Goal: Transaction & Acquisition: Purchase product/service

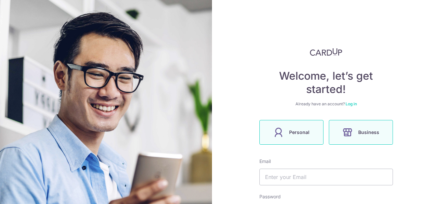
click at [298, 132] on span "Personal" at bounding box center [299, 133] width 20 height 8
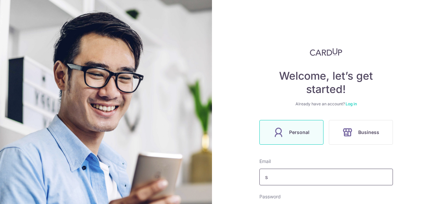
click at [311, 170] on input "s" at bounding box center [326, 177] width 134 height 17
type input "[EMAIL_ADDRESS][DOMAIN_NAME]"
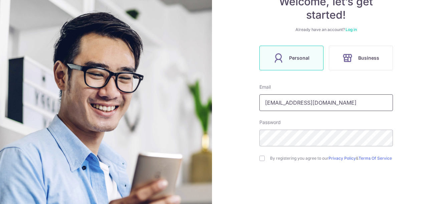
scroll to position [75, 0]
click at [260, 160] on input "checkbox" at bounding box center [261, 158] width 5 height 5
checkbox input "true"
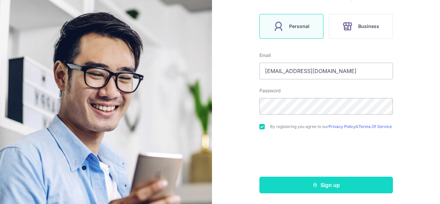
click at [338, 191] on button "Sign up" at bounding box center [326, 185] width 134 height 17
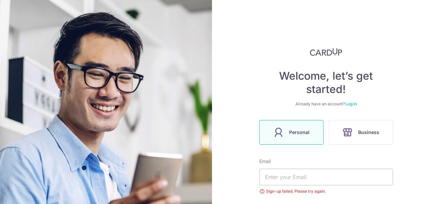
click at [351, 103] on link "Log in" at bounding box center [351, 104] width 11 height 5
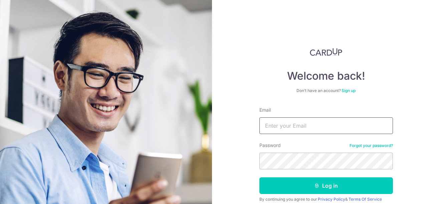
click at [348, 120] on input "Email" at bounding box center [326, 126] width 134 height 17
type input "[EMAIL_ADDRESS][DOMAIN_NAME]"
click at [259, 178] on button "Log in" at bounding box center [326, 186] width 134 height 17
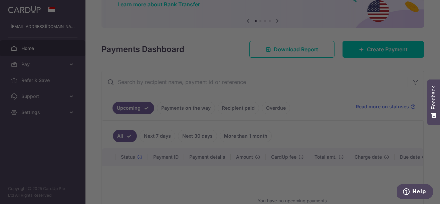
scroll to position [58, 0]
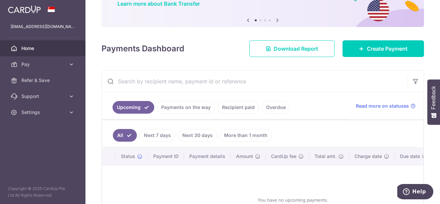
click at [237, 107] on link "Recipient paid" at bounding box center [238, 107] width 41 height 13
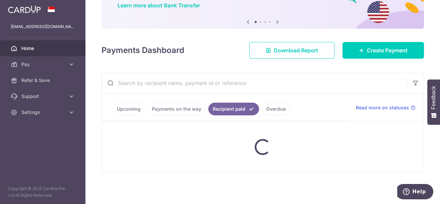
scroll to position [51, 0]
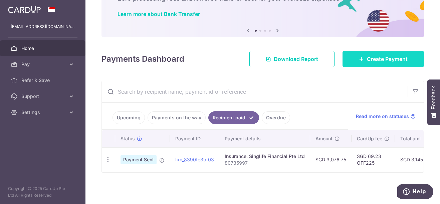
click at [368, 59] on span "Create Payment" at bounding box center [387, 59] width 41 height 8
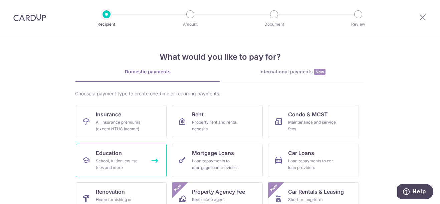
click at [134, 165] on div "School, tuition, course fees and more" at bounding box center [120, 164] width 48 height 13
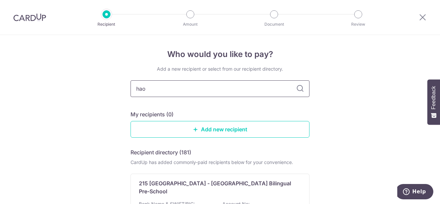
type input "hao"
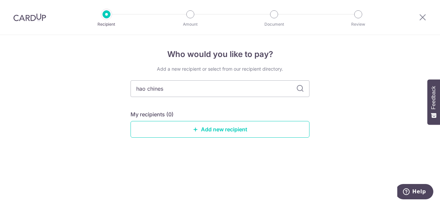
type input "hao chinese"
